Goal: Contribute content: Contribute content

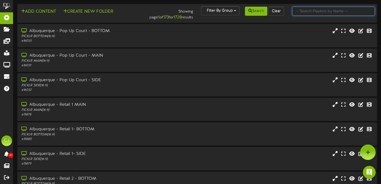
click at [304, 9] on input "text" at bounding box center [333, 11] width 83 height 9
type input "littleton"
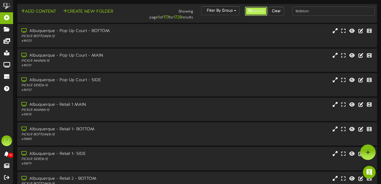
click at [255, 13] on button "Search" at bounding box center [256, 11] width 22 height 9
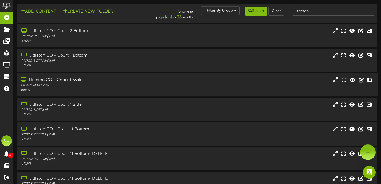
click at [114, 87] on div "PICKLR MAIN ( 16:9 )" at bounding box center [92, 85] width 142 height 5
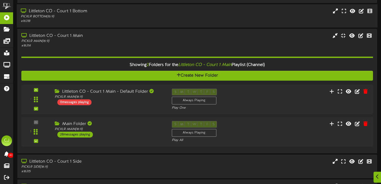
scroll to position [56, 0]
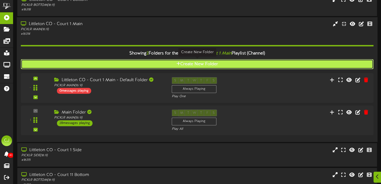
click at [177, 64] on icon at bounding box center [178, 63] width 4 height 4
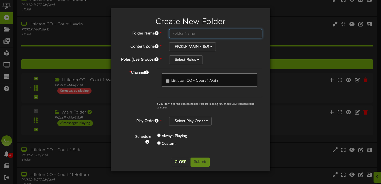
click at [189, 36] on input "text" at bounding box center [215, 33] width 93 height 9
type input "Littleton CO MAIN"
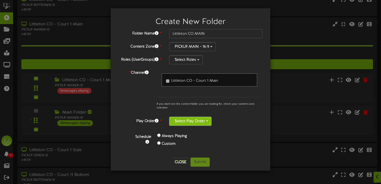
click at [202, 120] on button "Select Play Order" at bounding box center [190, 120] width 42 height 9
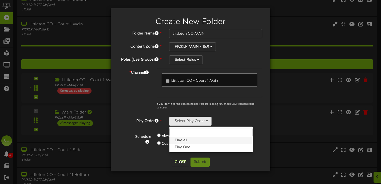
click at [200, 138] on label "Play All" at bounding box center [210, 140] width 83 height 7
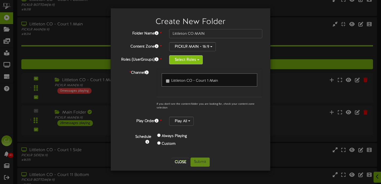
click at [186, 63] on button "Select Roles" at bounding box center [186, 59] width 34 height 9
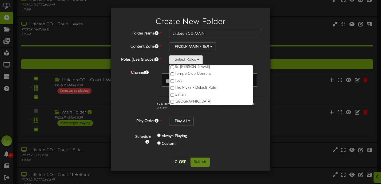
scroll to position [265, 0]
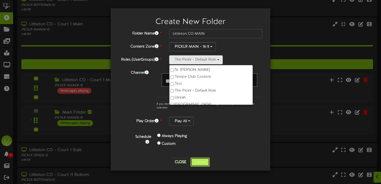
click at [198, 162] on button "Submit" at bounding box center [199, 161] width 19 height 9
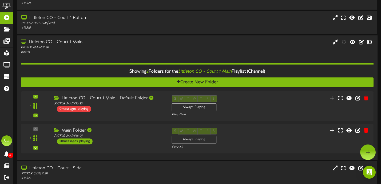
scroll to position [37, 0]
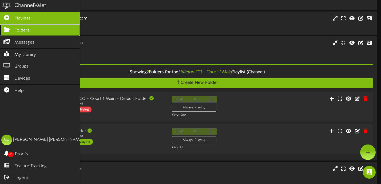
click at [21, 30] on span "Folders" at bounding box center [21, 30] width 15 height 6
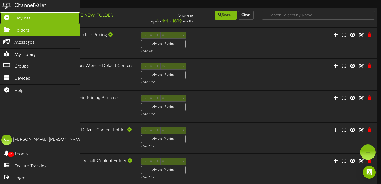
click at [18, 17] on span "Playlists" at bounding box center [22, 18] width 16 height 6
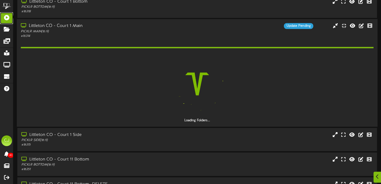
scroll to position [55, 0]
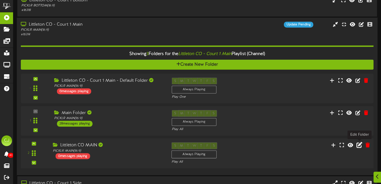
click at [359, 144] on icon at bounding box center [359, 145] width 6 height 6
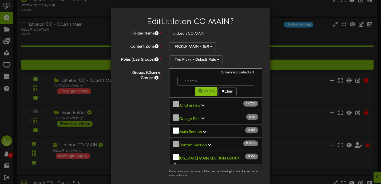
click at [200, 103] on link "All Channels 1 / 1728" at bounding box center [190, 105] width 22 height 4
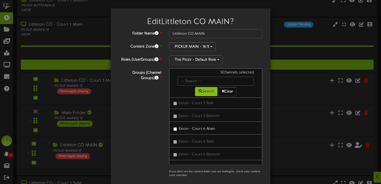
scroll to position [20091, 0]
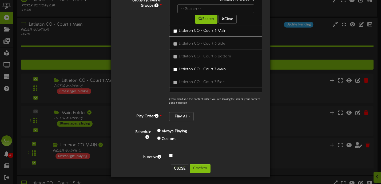
scroll to position [73, 0]
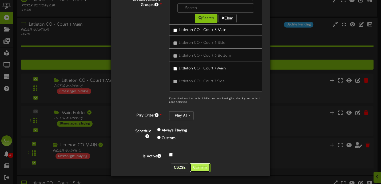
click at [197, 166] on button "Confirm" at bounding box center [199, 167] width 21 height 9
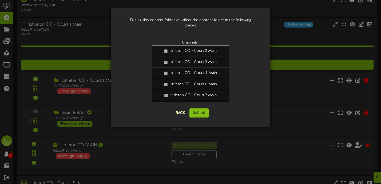
scroll to position [0, 0]
click at [197, 108] on button "Submit" at bounding box center [198, 112] width 19 height 9
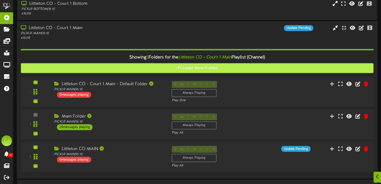
scroll to position [59, 0]
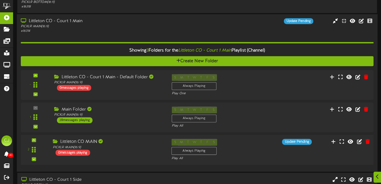
click at [236, 148] on div "S M T W T F S Always Playing Play All" at bounding box center [211, 150] width 89 height 22
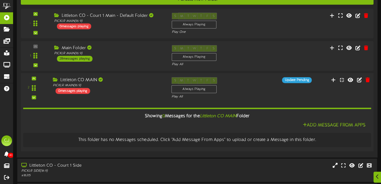
scroll to position [122, 0]
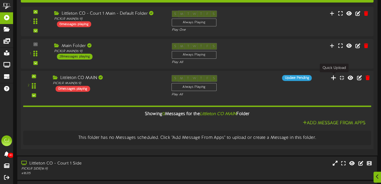
click at [333, 77] on icon at bounding box center [333, 78] width 6 height 6
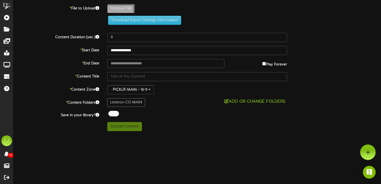
type input "**********"
type input "Tournament1"
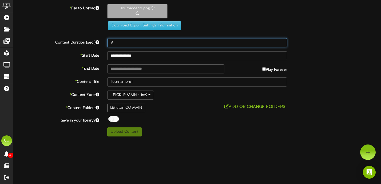
click at [119, 39] on input "8" at bounding box center [197, 42] width 180 height 9
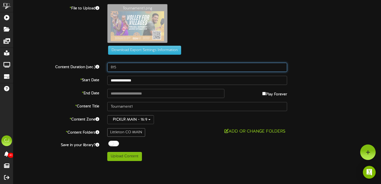
type input "815"
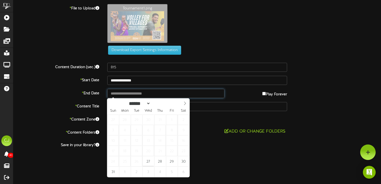
click at [167, 94] on input "text" at bounding box center [165, 93] width 117 height 9
type input "**********"
select select "*"
click at [182, 105] on span at bounding box center [184, 102] width 9 height 9
type input "**********"
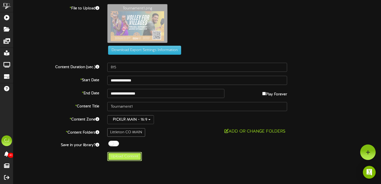
click at [134, 158] on button "Upload Content" at bounding box center [124, 156] width 35 height 9
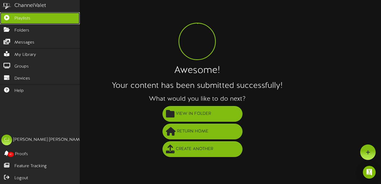
click at [27, 17] on span "Playlists" at bounding box center [22, 18] width 16 height 6
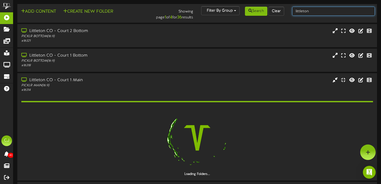
click at [316, 13] on input "littleton" at bounding box center [333, 11] width 83 height 9
type input "l"
type input "manahawkin"
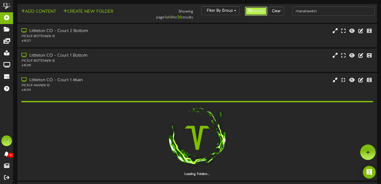
click at [249, 12] on icon at bounding box center [250, 11] width 4 height 4
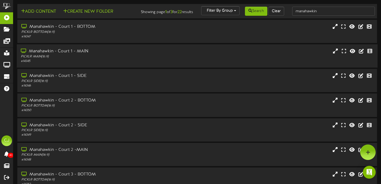
click at [133, 59] on div "PICKLR MAIN ( 16:9 )" at bounding box center [92, 56] width 142 height 5
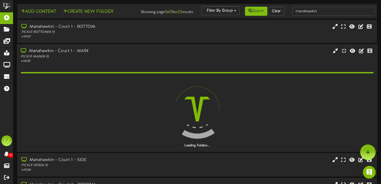
click at [183, 58] on div "Manahawkin - Court 1 - MAIN PICKLR MAIN ( 16:9 ) # 14345" at bounding box center [197, 55] width 360 height 15
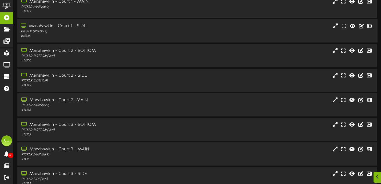
scroll to position [106, 0]
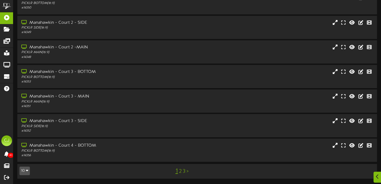
click at [183, 172] on link "3" at bounding box center [184, 171] width 3 height 6
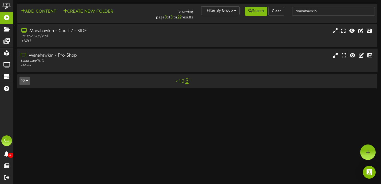
click at [154, 64] on div "# 14366" at bounding box center [92, 65] width 142 height 5
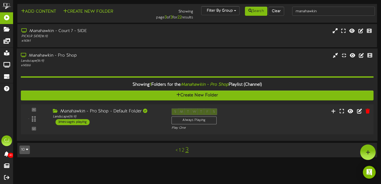
click at [258, 122] on div "- ( 16:9" at bounding box center [197, 119] width 356 height 22
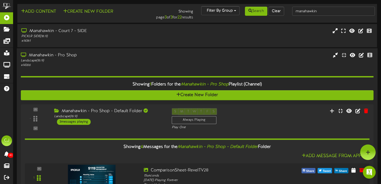
click at [228, 59] on div "Manahawkin - Pro Shop Landscape ( 16:9 ) # 14366" at bounding box center [197, 59] width 360 height 15
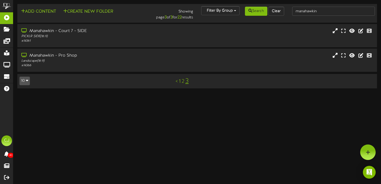
click at [183, 82] on link "2" at bounding box center [182, 81] width 3 height 6
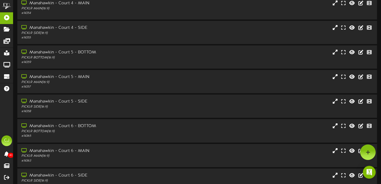
scroll to position [106, 0]
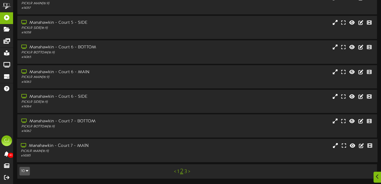
click at [158, 147] on div "Manahawkin - Court 7 - MAIN" at bounding box center [92, 146] width 142 height 6
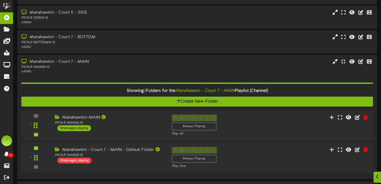
scroll to position [207, 0]
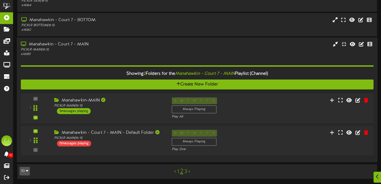
click at [135, 48] on div "PICKLR MAIN ( 16:9 )" at bounding box center [92, 49] width 142 height 5
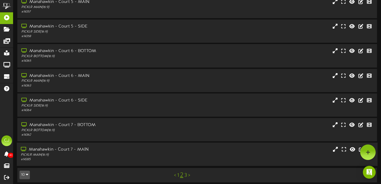
scroll to position [102, 0]
click at [124, 79] on div "PICKLR MAIN ( 16:9 )" at bounding box center [92, 81] width 142 height 5
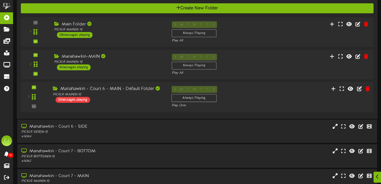
scroll to position [213, 0]
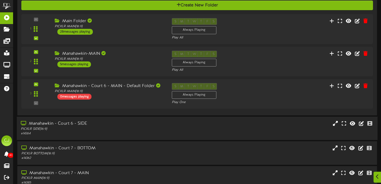
click at [199, 131] on div "Manahawkin - Court 6 - SIDE PICKLR SIDE ( 16:9 ) # 14364" at bounding box center [197, 127] width 360 height 15
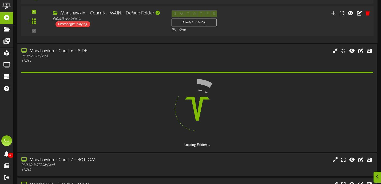
scroll to position [288, 0]
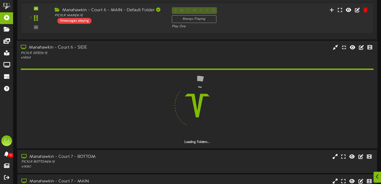
click at [213, 58] on div "Manahawkin - Court 6 - SIDE PICKLR SIDE ( 16:9 ) # 14364" at bounding box center [197, 52] width 360 height 15
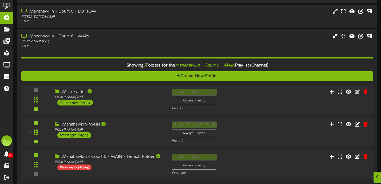
scroll to position [143, 0]
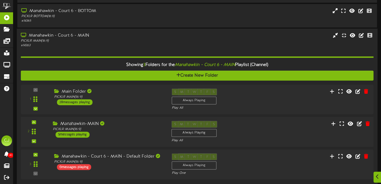
click at [248, 134] on div "S M T W T F S Always Playing Play All" at bounding box center [211, 131] width 89 height 22
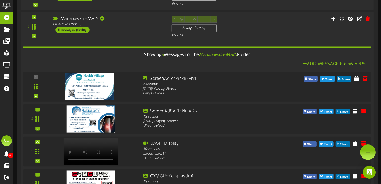
scroll to position [243, 0]
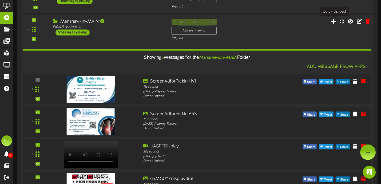
click at [333, 21] on icon at bounding box center [333, 21] width 6 height 6
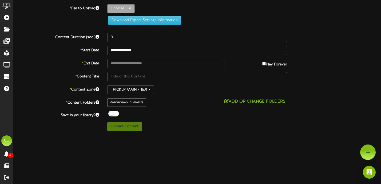
type input "**********"
type input "Gymadupdate"
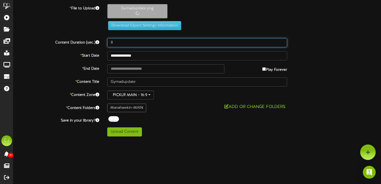
click at [118, 43] on input "8" at bounding box center [197, 42] width 180 height 9
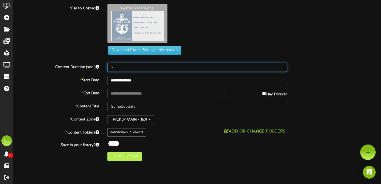
type input "5"
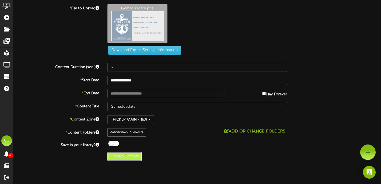
click at [127, 157] on button "Upload Content" at bounding box center [124, 156] width 35 height 9
type input "**********"
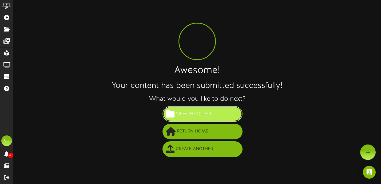
click at [195, 113] on span "View in Folder" at bounding box center [193, 113] width 38 height 9
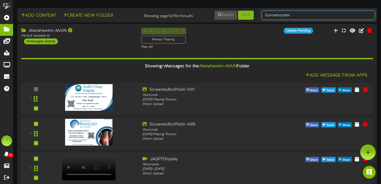
click at [296, 14] on input "Gymadupdate" at bounding box center [317, 15] width 113 height 9
drag, startPoint x: 296, startPoint y: 14, endPoint x: 206, endPoint y: 14, distance: 90.6
click at [206, 14] on div "Add Content Create New Folder Showing page 1 of 1 for 1 results Search Clear [G…" at bounding box center [196, 15] width 363 height 10
click at [287, 15] on input "[GEOGRAPHIC_DATA]" at bounding box center [317, 15] width 113 height 9
type input "[GEOGRAPHIC_DATA]"
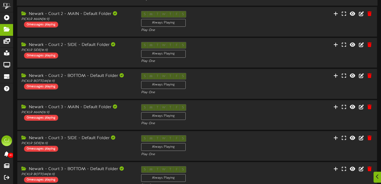
scroll to position [175, 0]
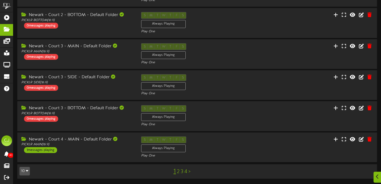
click at [186, 172] on link "4" at bounding box center [185, 171] width 3 height 6
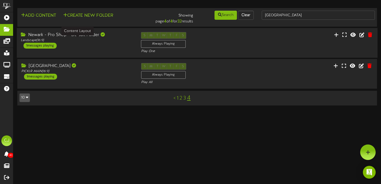
click at [99, 41] on div "Landscape ( 16:9 )" at bounding box center [77, 40] width 112 height 5
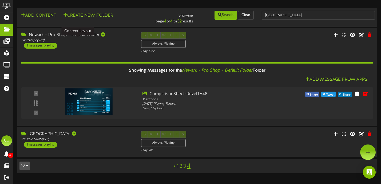
click at [177, 167] on link "1" at bounding box center [177, 166] width 2 height 6
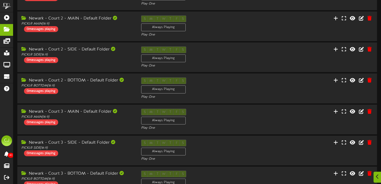
scroll to position [175, 0]
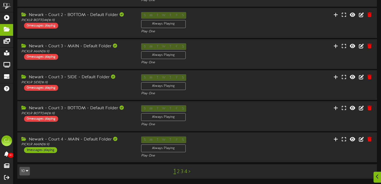
click at [179, 171] on link "2" at bounding box center [178, 171] width 3 height 6
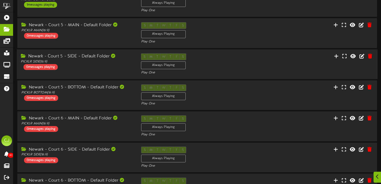
scroll to position [78, 0]
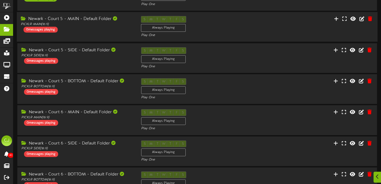
click at [109, 33] on div "Newark - Court 5 - MAIN - Default Folder PICKLR MAIN ( 16:9 ) 0 messages playin…" at bounding box center [197, 27] width 360 height 22
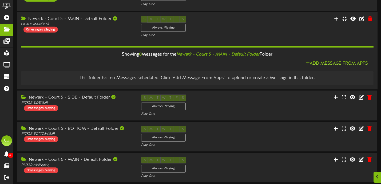
click at [109, 32] on div "Newark - Court 5 - MAIN - Default Folder PICKLR MAIN ( 16:9 ) 0 messages playing" at bounding box center [77, 24] width 120 height 17
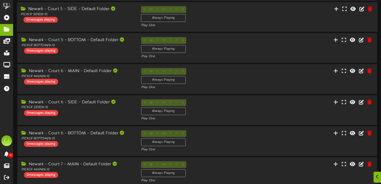
scroll to position [175, 0]
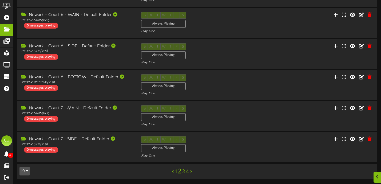
click at [183, 170] on link "3" at bounding box center [183, 171] width 3 height 6
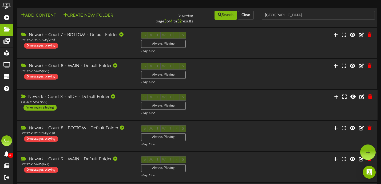
click at [259, 103] on div "Newark - Court 8 - SIDE - Default Folder PICKLR SIDE ( 16:9 ) 1 messages playin…" at bounding box center [197, 105] width 360 height 22
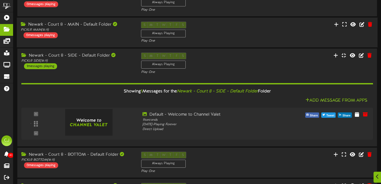
scroll to position [70, 0]
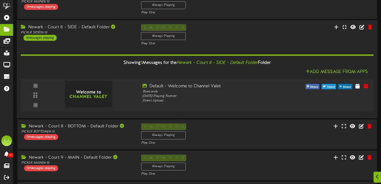
click at [248, 30] on div "S M T W T F S Always Playing Play One" at bounding box center [197, 35] width 120 height 22
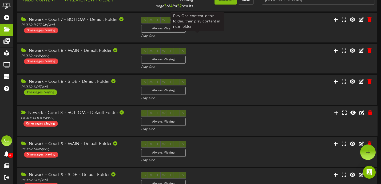
scroll to position [0, 0]
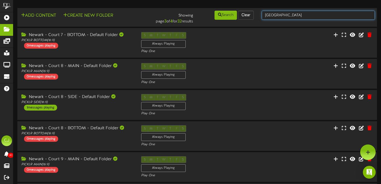
click at [277, 16] on input "[GEOGRAPHIC_DATA]" at bounding box center [317, 15] width 113 height 9
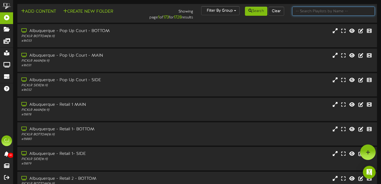
click at [313, 14] on input "text" at bounding box center [333, 11] width 83 height 9
type input "[GEOGRAPHIC_DATA]"
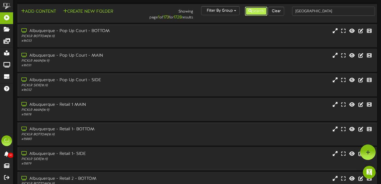
click at [259, 13] on button "Search" at bounding box center [256, 11] width 22 height 9
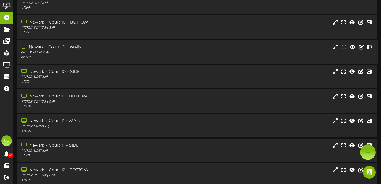
scroll to position [71, 0]
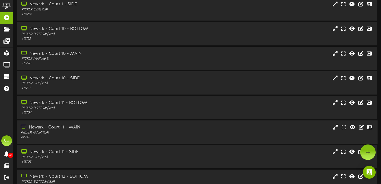
click at [146, 135] on div "PICKLR MAIN ( 16:9 )" at bounding box center [92, 132] width 142 height 5
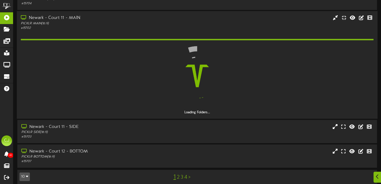
scroll to position [190, 0]
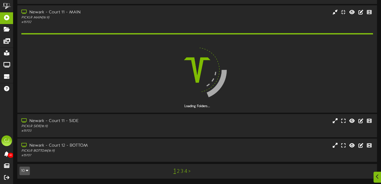
click at [186, 172] on link "4" at bounding box center [185, 171] width 3 height 6
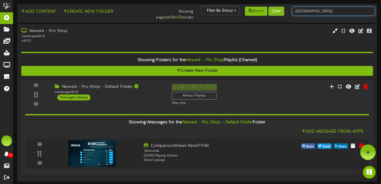
drag, startPoint x: 311, startPoint y: 11, endPoint x: 276, endPoint y: 6, distance: 36.0
click at [276, 6] on div "Add Content Create New Folder Showing page 4 of 4 for 31 results Filter By Grou…" at bounding box center [196, 13] width 363 height 14
type input "[PERSON_NAME]"
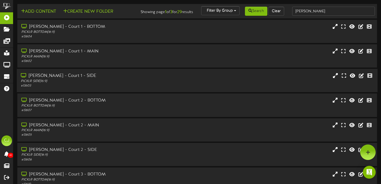
click at [148, 79] on div "[PERSON_NAME] - Court 1 - SIDE" at bounding box center [92, 76] width 142 height 6
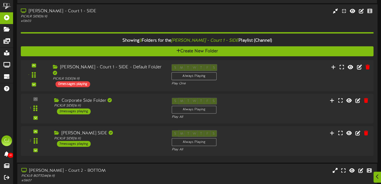
scroll to position [66, 0]
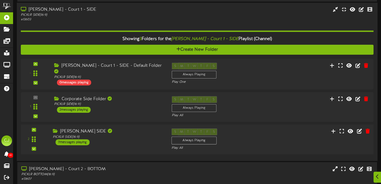
click at [129, 144] on div "Thornton SIDE PICKLR SIDE ( 16:9 ) 7 messages playing" at bounding box center [108, 136] width 119 height 17
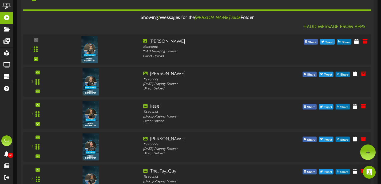
scroll to position [211, 0]
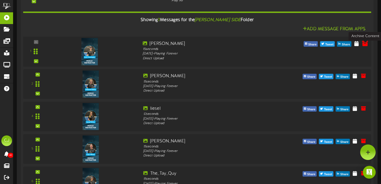
click at [366, 45] on icon at bounding box center [365, 43] width 6 height 6
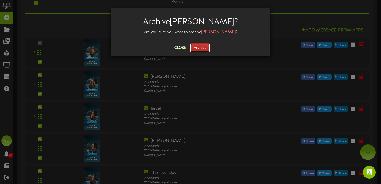
click at [197, 49] on button "Archive" at bounding box center [200, 47] width 20 height 9
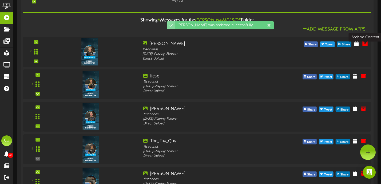
click at [364, 46] on icon at bounding box center [365, 44] width 6 height 6
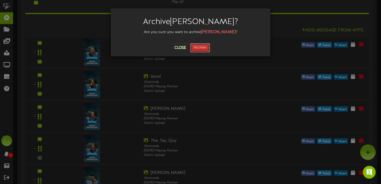
click at [202, 49] on button "Archive" at bounding box center [200, 47] width 20 height 9
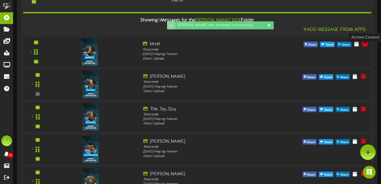
click at [365, 47] on icon at bounding box center [365, 44] width 6 height 6
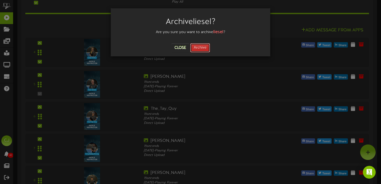
click at [198, 47] on button "Archive" at bounding box center [200, 47] width 20 height 9
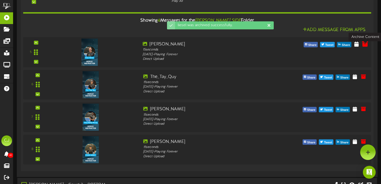
click at [364, 47] on icon at bounding box center [365, 44] width 6 height 6
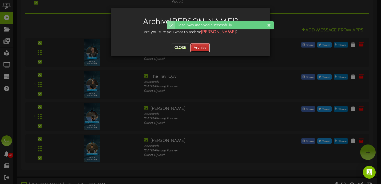
click at [204, 51] on button "Archive" at bounding box center [200, 47] width 20 height 9
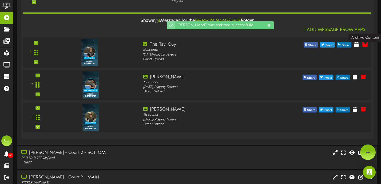
click at [365, 47] on icon at bounding box center [365, 44] width 6 height 6
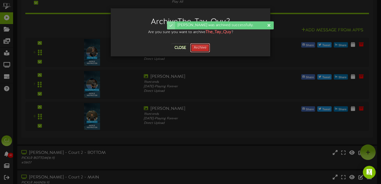
click at [200, 49] on button "Archive" at bounding box center [200, 47] width 20 height 9
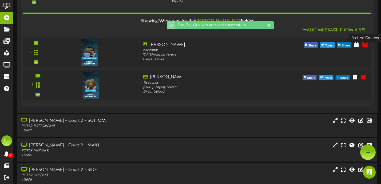
click at [366, 47] on icon at bounding box center [365, 44] width 6 height 6
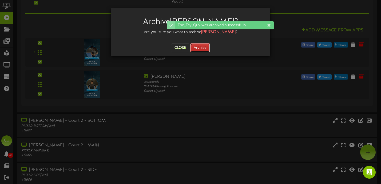
click at [201, 50] on button "Archive" at bounding box center [200, 47] width 20 height 9
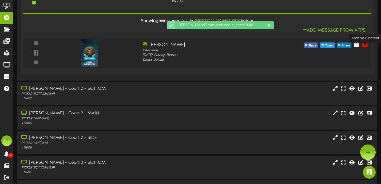
click at [365, 47] on icon at bounding box center [365, 45] width 6 height 6
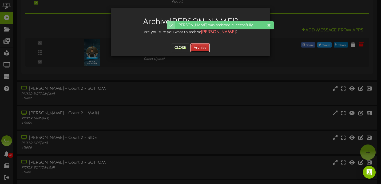
click at [201, 45] on button "Archive" at bounding box center [200, 47] width 20 height 9
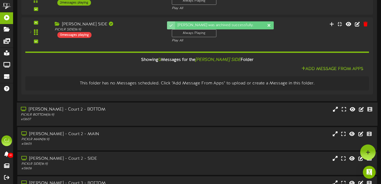
scroll to position [165, 0]
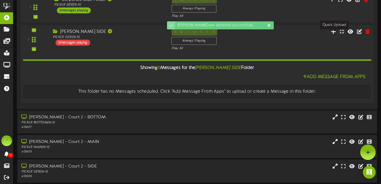
click at [332, 34] on icon at bounding box center [333, 32] width 6 height 6
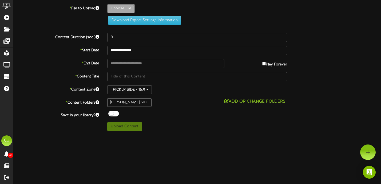
type input "**********"
type input "COLLEEN"
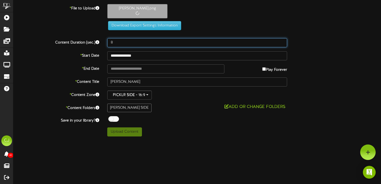
click at [116, 44] on input "8" at bounding box center [197, 42] width 180 height 9
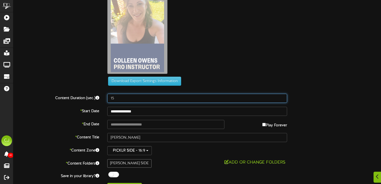
scroll to position [40, 0]
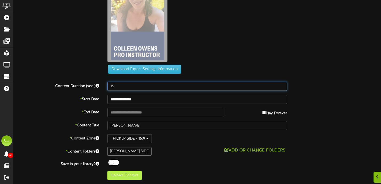
type input "15"
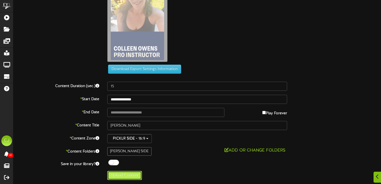
click at [131, 177] on button "Upload Content" at bounding box center [124, 175] width 35 height 9
type input "**********"
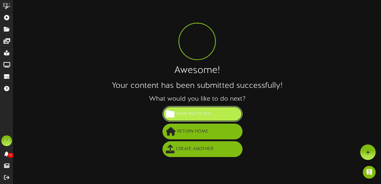
click at [205, 121] on button "View in Folder" at bounding box center [202, 114] width 80 height 16
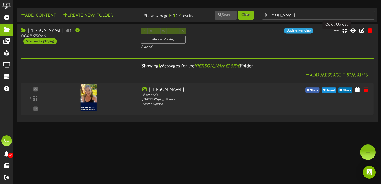
click at [336, 33] on icon at bounding box center [335, 30] width 5 height 6
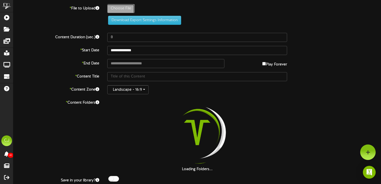
type input "**********"
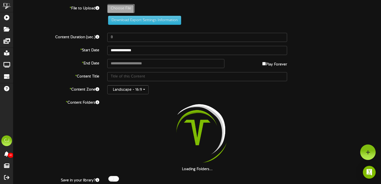
type input "markn"
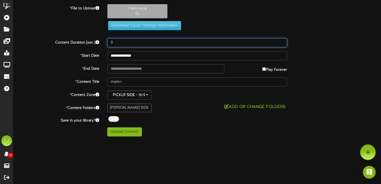
click at [119, 46] on input "8" at bounding box center [197, 42] width 180 height 9
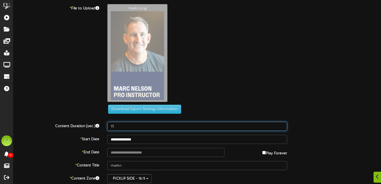
scroll to position [40, 0]
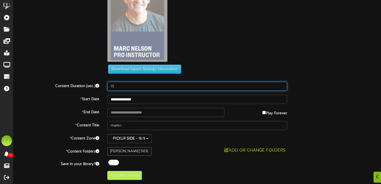
type input "15"
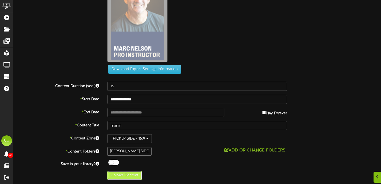
click at [128, 175] on button "Upload Content" at bounding box center [124, 175] width 35 height 9
type input "**********"
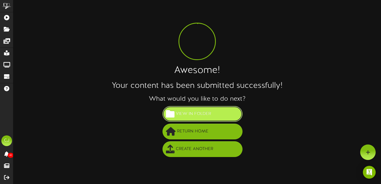
click at [205, 115] on span "View in Folder" at bounding box center [193, 113] width 38 height 9
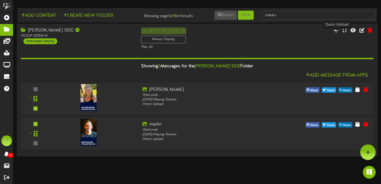
click at [336, 33] on icon at bounding box center [335, 30] width 5 height 6
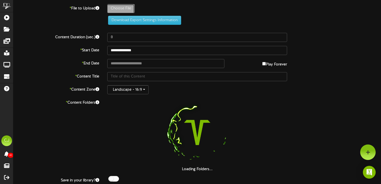
type input "**********"
type input "TONYM"
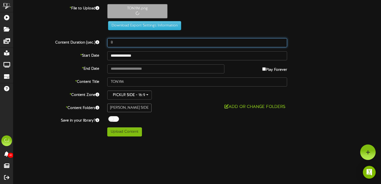
click at [117, 44] on input "8" at bounding box center [197, 42] width 180 height 9
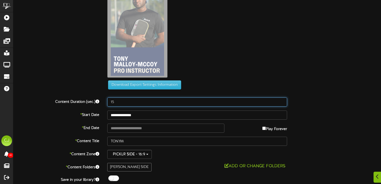
scroll to position [40, 0]
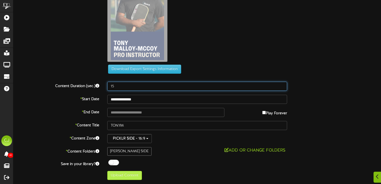
type input "15"
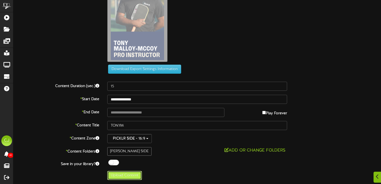
click at [132, 174] on button "Upload Content" at bounding box center [124, 175] width 35 height 9
type input "**********"
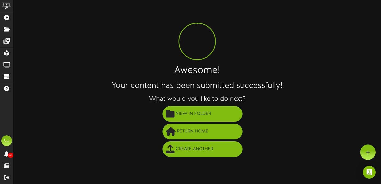
scroll to position [0, 0]
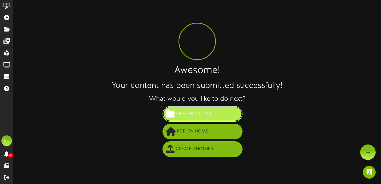
click at [203, 113] on span "View in Folder" at bounding box center [193, 113] width 38 height 9
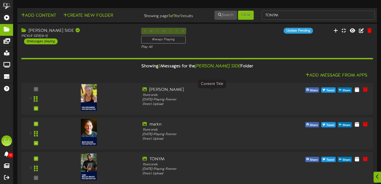
scroll to position [13, 0]
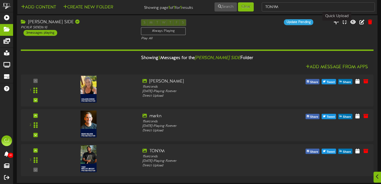
click at [337, 25] on icon at bounding box center [335, 22] width 5 height 6
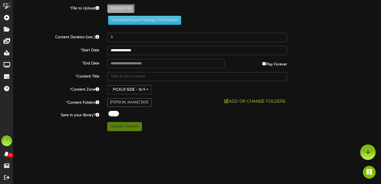
type input "**********"
type input "TAY"
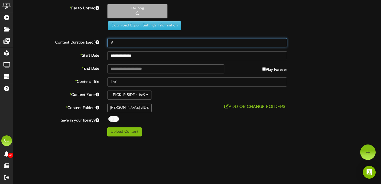
click at [117, 44] on input "8" at bounding box center [197, 42] width 180 height 9
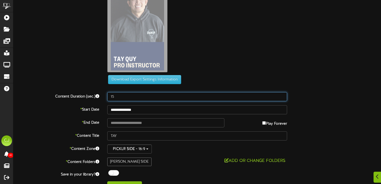
scroll to position [40, 0]
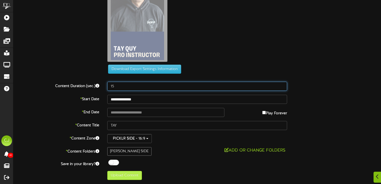
type input "15"
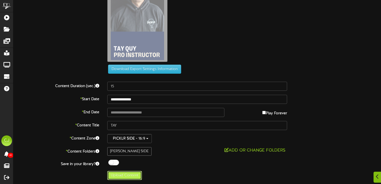
click at [134, 171] on button "Upload Content" at bounding box center [124, 175] width 35 height 9
type input "**********"
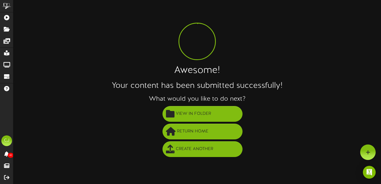
scroll to position [0, 0]
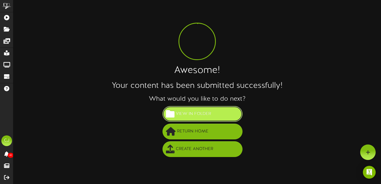
click at [209, 116] on span "View in Folder" at bounding box center [193, 113] width 38 height 9
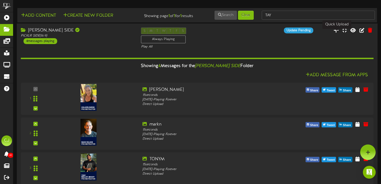
click at [336, 33] on icon at bounding box center [335, 30] width 5 height 6
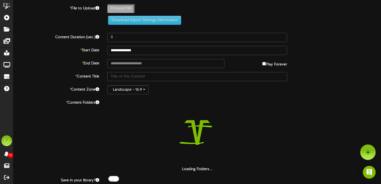
type input "**********"
type input "STACIS"
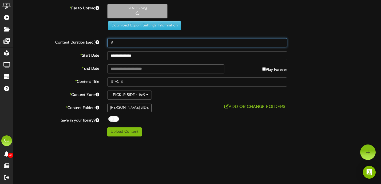
click at [116, 44] on input "8" at bounding box center [197, 42] width 180 height 9
type input "15"
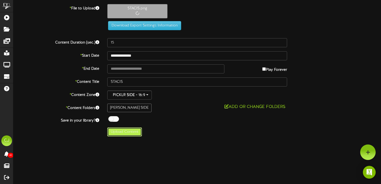
click at [128, 130] on button "Upload Content" at bounding box center [124, 131] width 35 height 9
type input "**********"
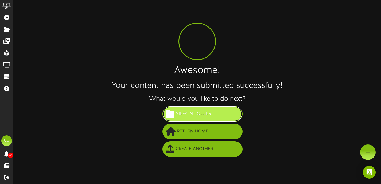
click at [216, 113] on button "View in Folder" at bounding box center [202, 114] width 80 height 16
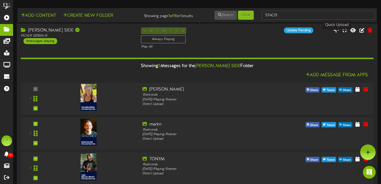
click at [336, 33] on icon at bounding box center [335, 30] width 5 height 6
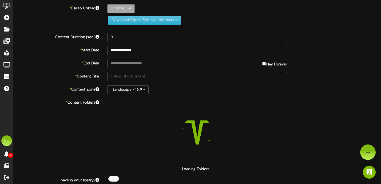
type input "**********"
type input "lieselw"
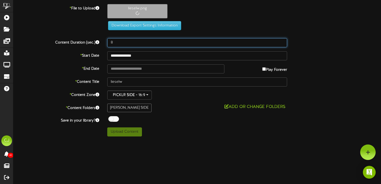
click at [120, 41] on input "8" at bounding box center [197, 42] width 180 height 9
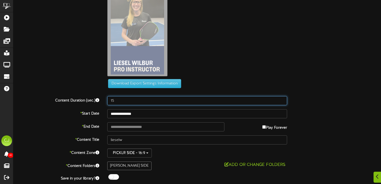
scroll to position [40, 0]
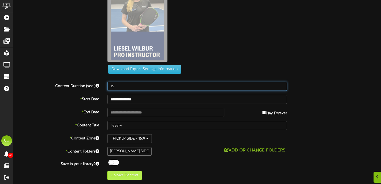
type input "15"
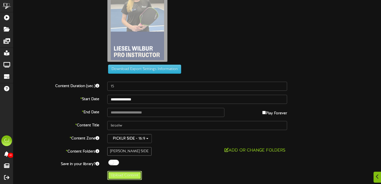
click at [135, 173] on button "Upload Content" at bounding box center [124, 175] width 35 height 9
type input "**********"
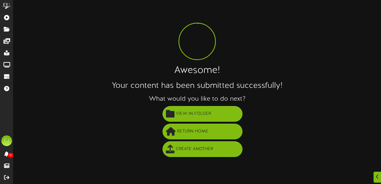
scroll to position [0, 0]
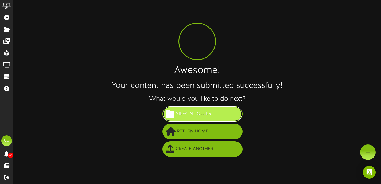
click at [195, 116] on span "View in Folder" at bounding box center [193, 113] width 38 height 9
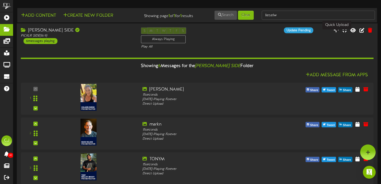
click at [338, 33] on icon at bounding box center [335, 30] width 5 height 6
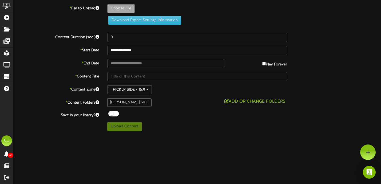
type input "**********"
type input "gabed"
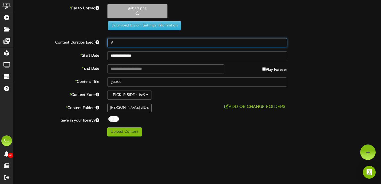
click at [119, 45] on input "8" at bounding box center [197, 42] width 180 height 9
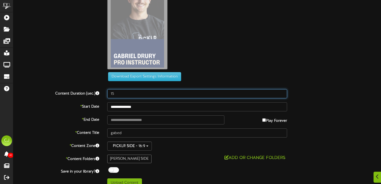
scroll to position [40, 0]
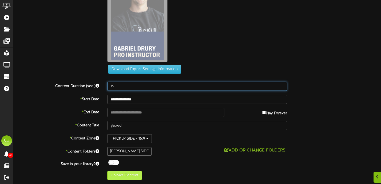
type input "15"
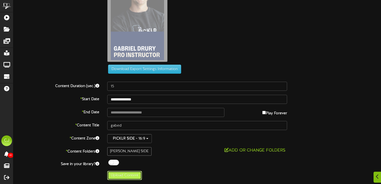
click at [128, 173] on button "Upload Content" at bounding box center [124, 175] width 35 height 9
type input "**********"
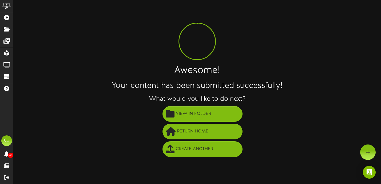
scroll to position [0, 0]
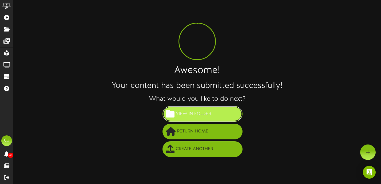
click at [206, 112] on span "View in Folder" at bounding box center [193, 113] width 38 height 9
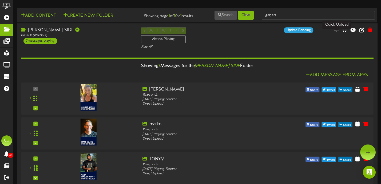
click at [335, 33] on icon at bounding box center [335, 30] width 5 height 6
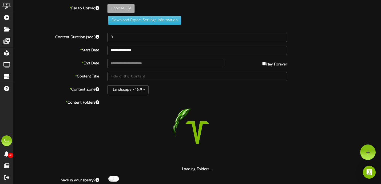
click at [126, 3] on div "**********" at bounding box center [196, 98] width 367 height 196
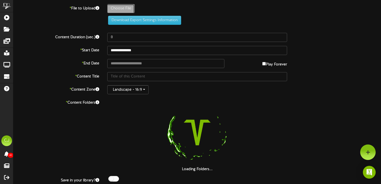
type input "**********"
type input "JOSHP"
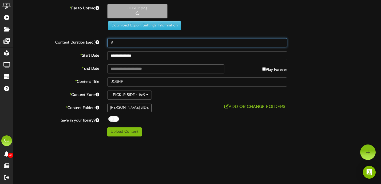
click at [123, 45] on input "8" at bounding box center [197, 42] width 180 height 9
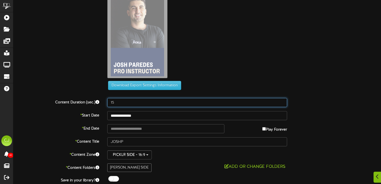
scroll to position [40, 0]
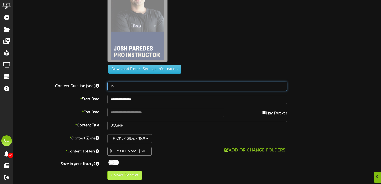
type input "15"
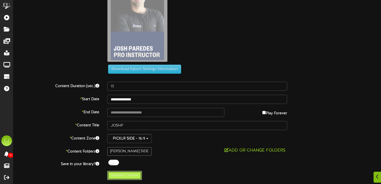
click at [138, 175] on button "Upload Content" at bounding box center [124, 175] width 35 height 9
type input "**********"
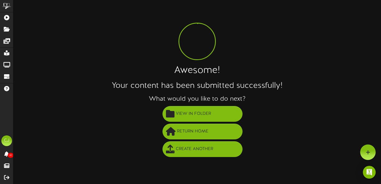
scroll to position [0, 0]
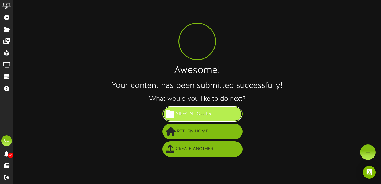
click at [205, 118] on span "View in Folder" at bounding box center [193, 113] width 38 height 9
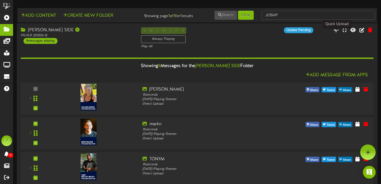
click at [335, 33] on icon at bounding box center [335, 30] width 5 height 6
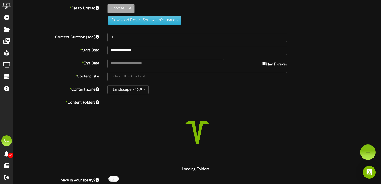
type input "**********"
type input "JCCHUI"
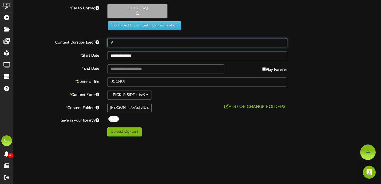
click at [117, 43] on input "8" at bounding box center [197, 42] width 180 height 9
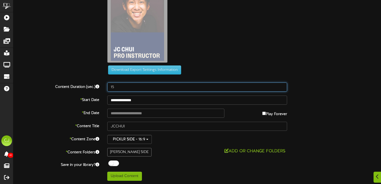
scroll to position [40, 0]
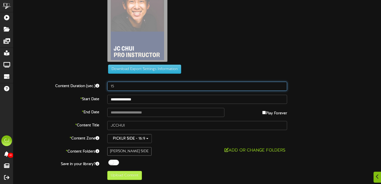
type input "15"
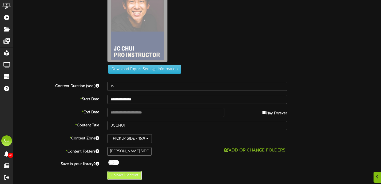
click at [128, 174] on button "Upload Content" at bounding box center [124, 175] width 35 height 9
type input "**********"
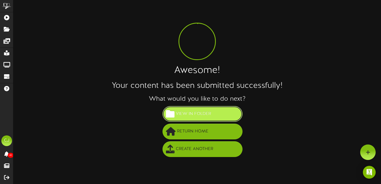
click at [225, 111] on button "View in Folder" at bounding box center [202, 114] width 80 height 16
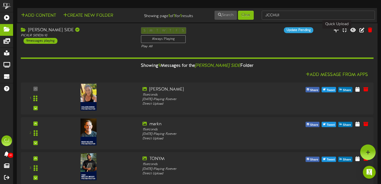
click at [336, 33] on icon at bounding box center [335, 30] width 5 height 6
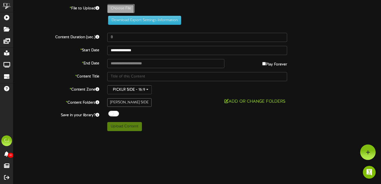
type input "**********"
type input "franka"
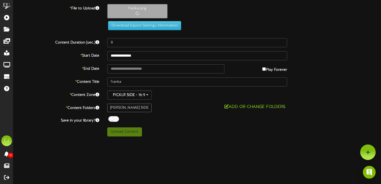
click at [121, 48] on div "**********" at bounding box center [196, 70] width 367 height 132
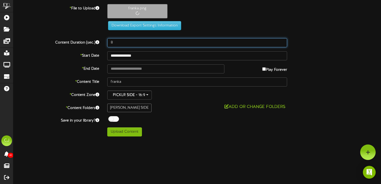
click at [121, 45] on input "8" at bounding box center [197, 42] width 180 height 9
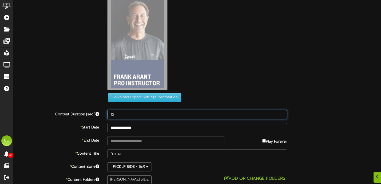
scroll to position [40, 0]
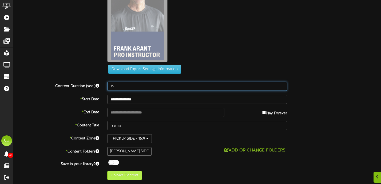
type input "15"
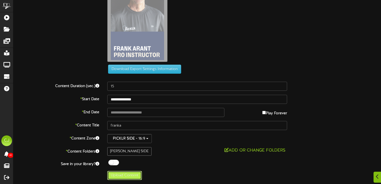
click at [124, 176] on button "Upload Content" at bounding box center [124, 175] width 35 height 9
type input "**********"
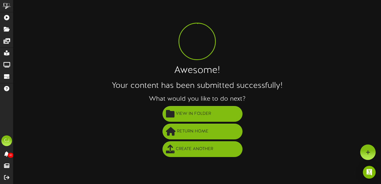
scroll to position [0, 0]
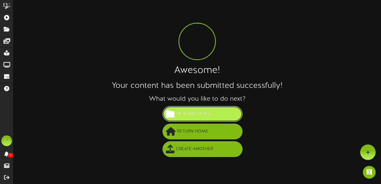
click at [208, 109] on button "View in Folder" at bounding box center [202, 114] width 80 height 16
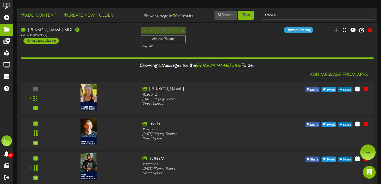
click at [340, 35] on button at bounding box center [336, 30] width 9 height 8
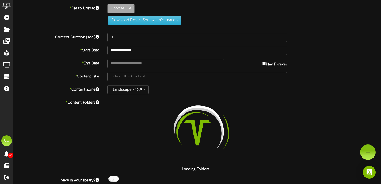
type input "**********"
type input "ALEXK"
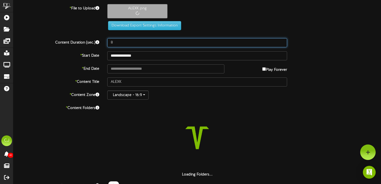
click at [119, 43] on input "8" at bounding box center [197, 42] width 180 height 9
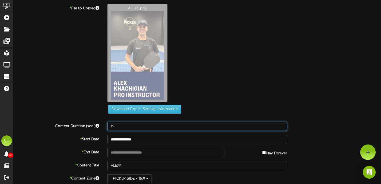
type input "15"
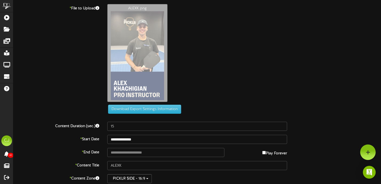
click at [128, 133] on div "**********" at bounding box center [196, 112] width 367 height 216
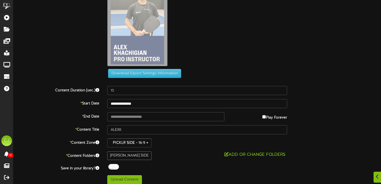
scroll to position [40, 0]
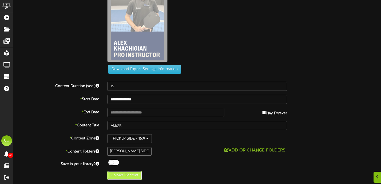
click at [125, 179] on button "Upload Content" at bounding box center [124, 175] width 35 height 9
type input "**********"
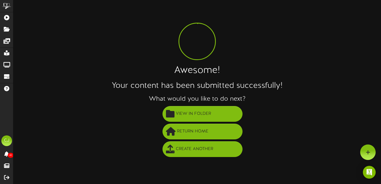
scroll to position [0, 0]
